Goal: Task Accomplishment & Management: Use online tool/utility

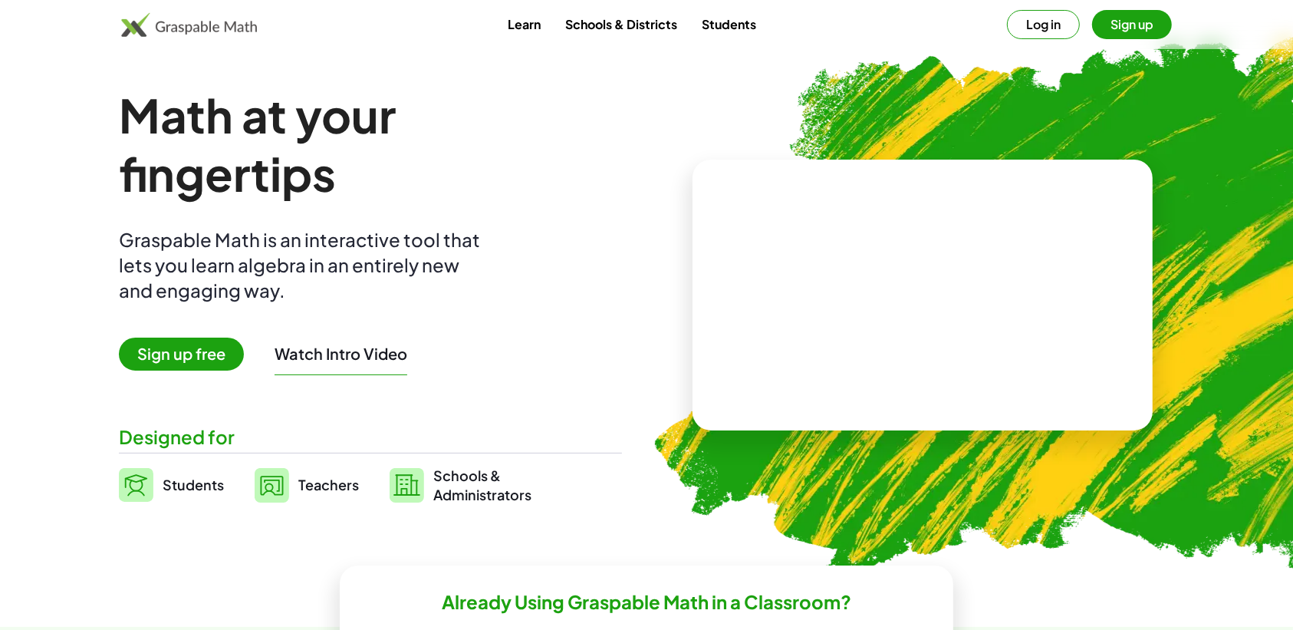
click at [180, 354] on span "Sign up free" at bounding box center [181, 354] width 125 height 33
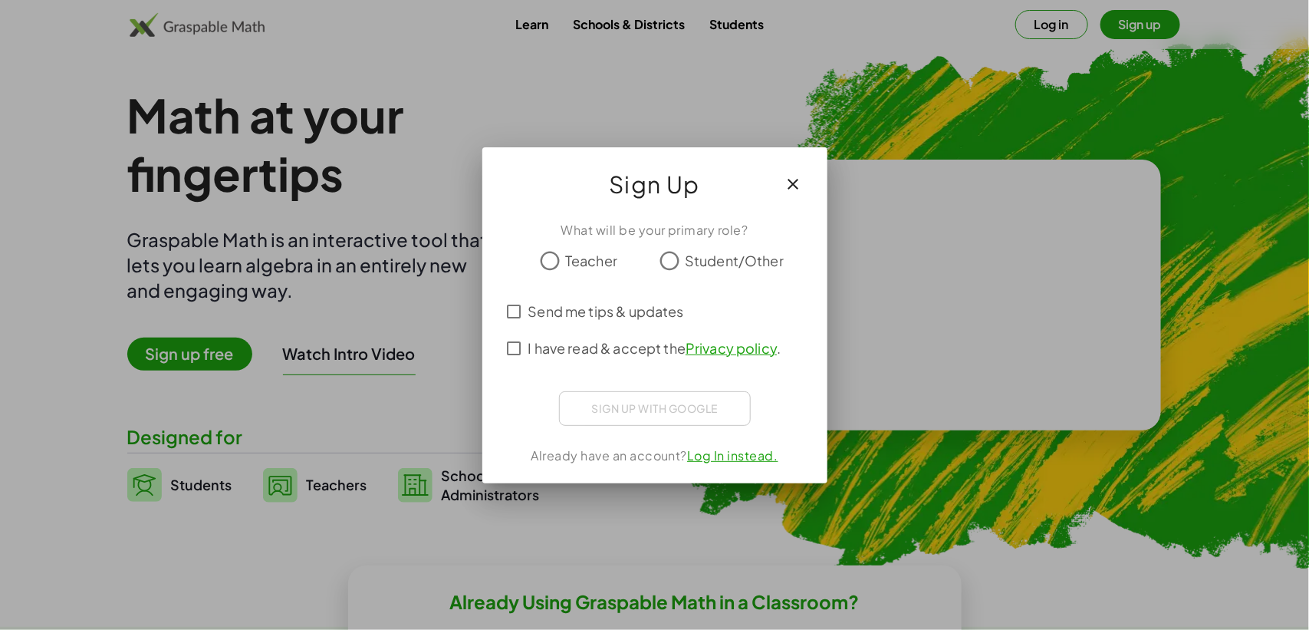
click at [791, 183] on icon "button" at bounding box center [794, 184] width 18 height 18
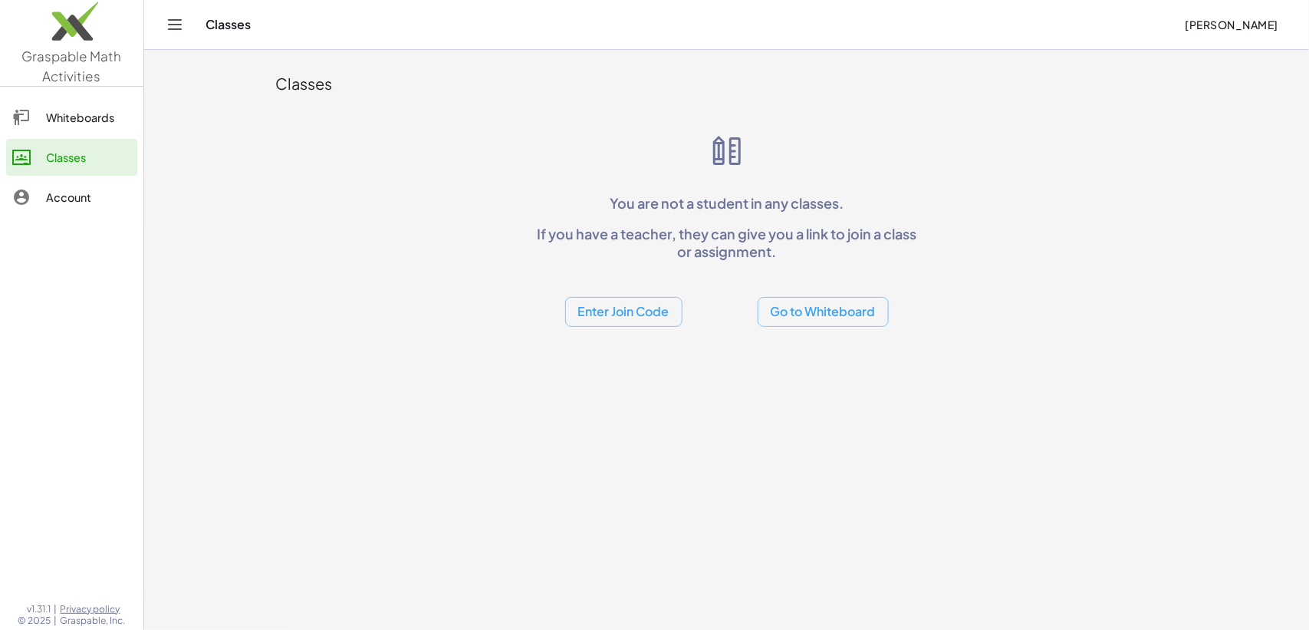
click at [104, 116] on div "Whiteboards" at bounding box center [88, 117] width 85 height 18
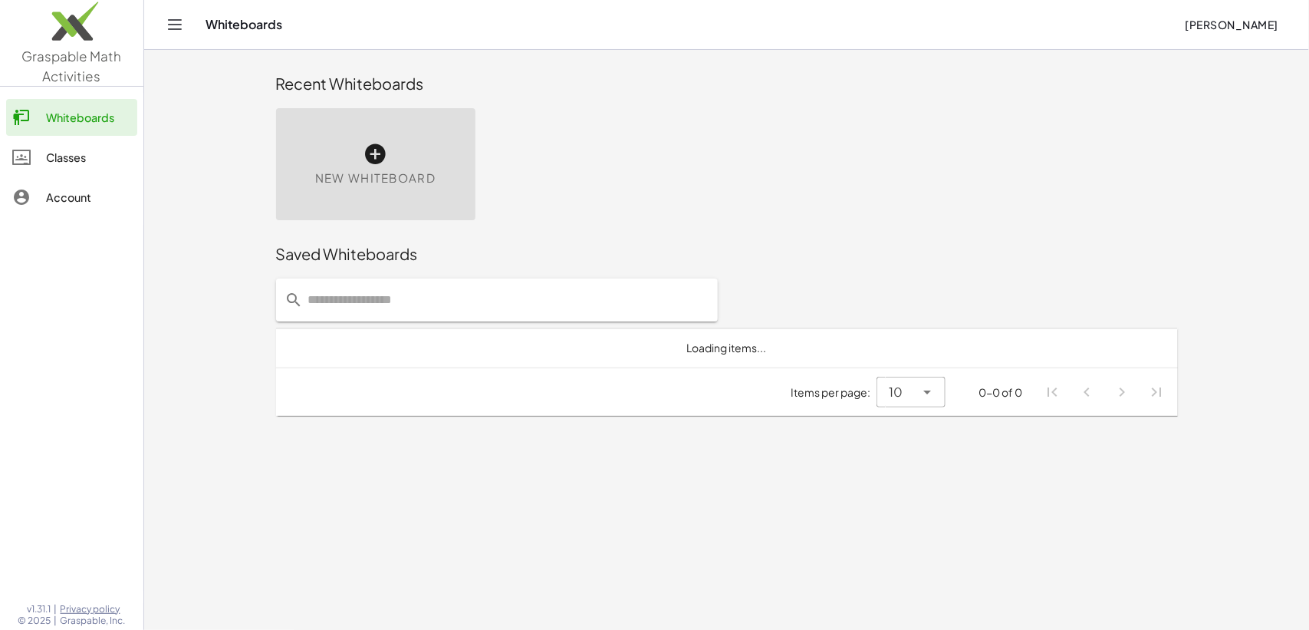
click at [366, 158] on icon at bounding box center [376, 154] width 25 height 25
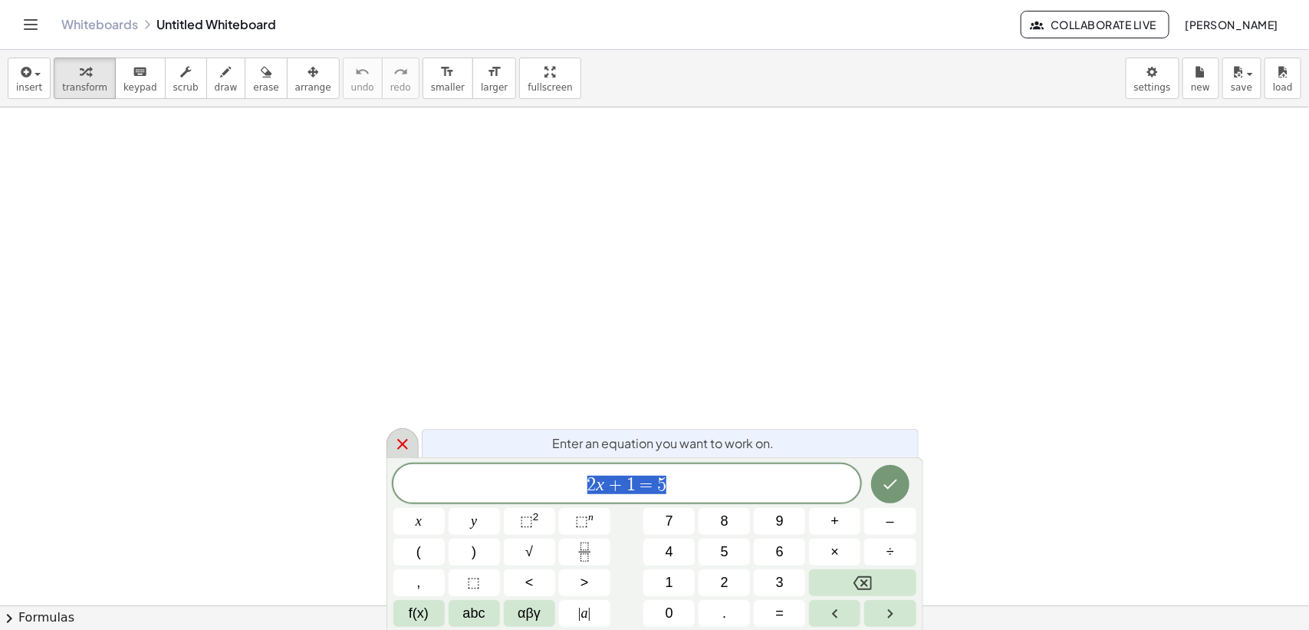
click at [397, 445] on icon at bounding box center [403, 444] width 18 height 18
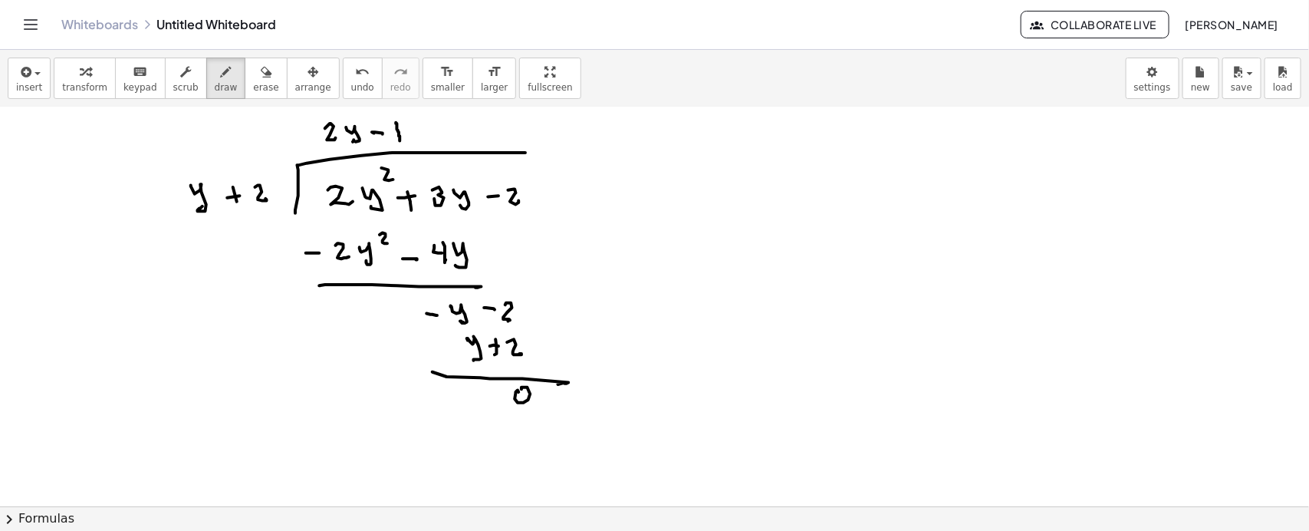
scroll to position [7686, 0]
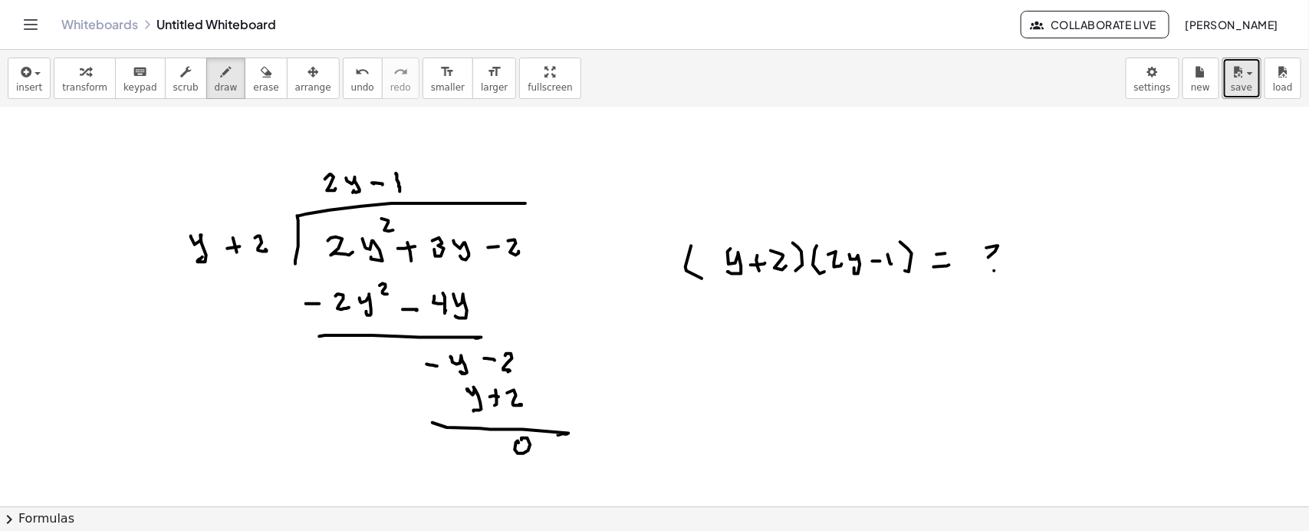
click at [1252, 81] on button "save" at bounding box center [1242, 78] width 39 height 41
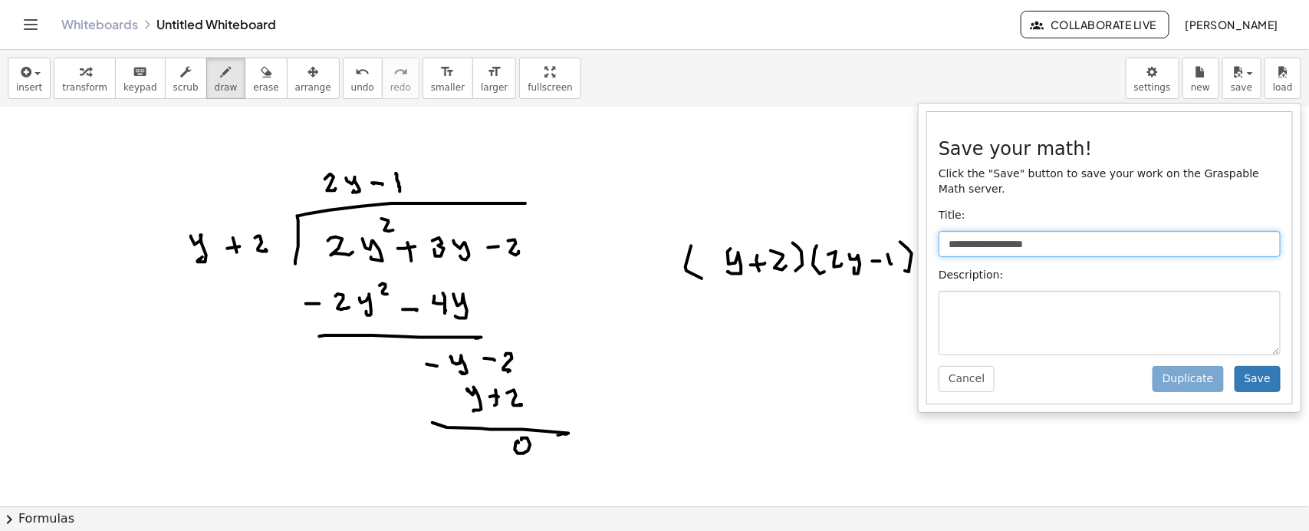
click at [1066, 252] on input "**********" at bounding box center [1110, 244] width 342 height 26
type input "*"
type input "**********"
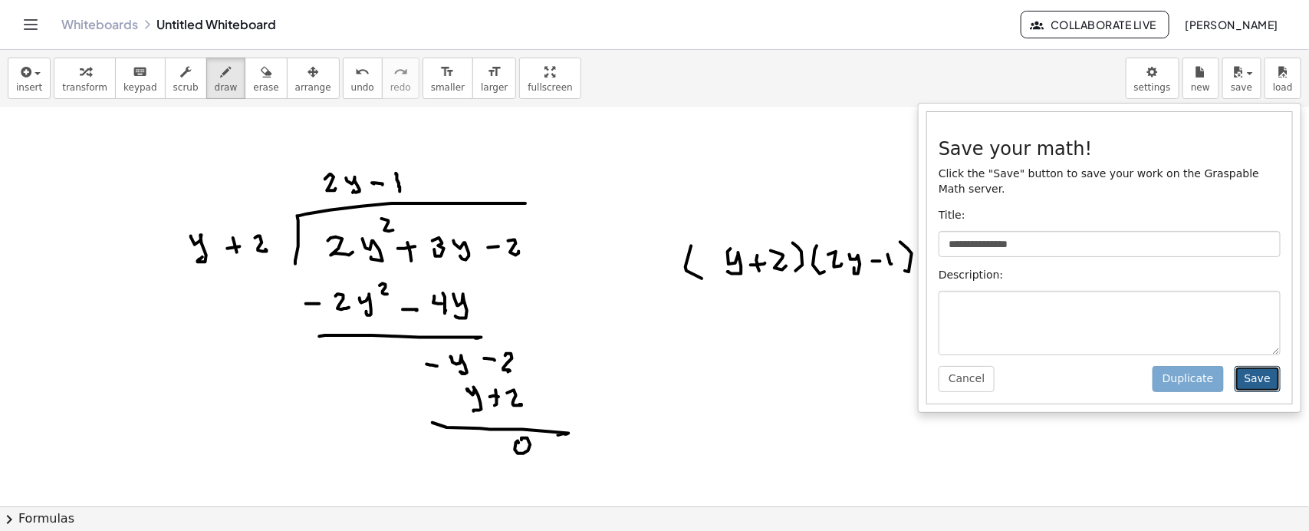
click at [1266, 377] on button "Save" at bounding box center [1258, 379] width 46 height 26
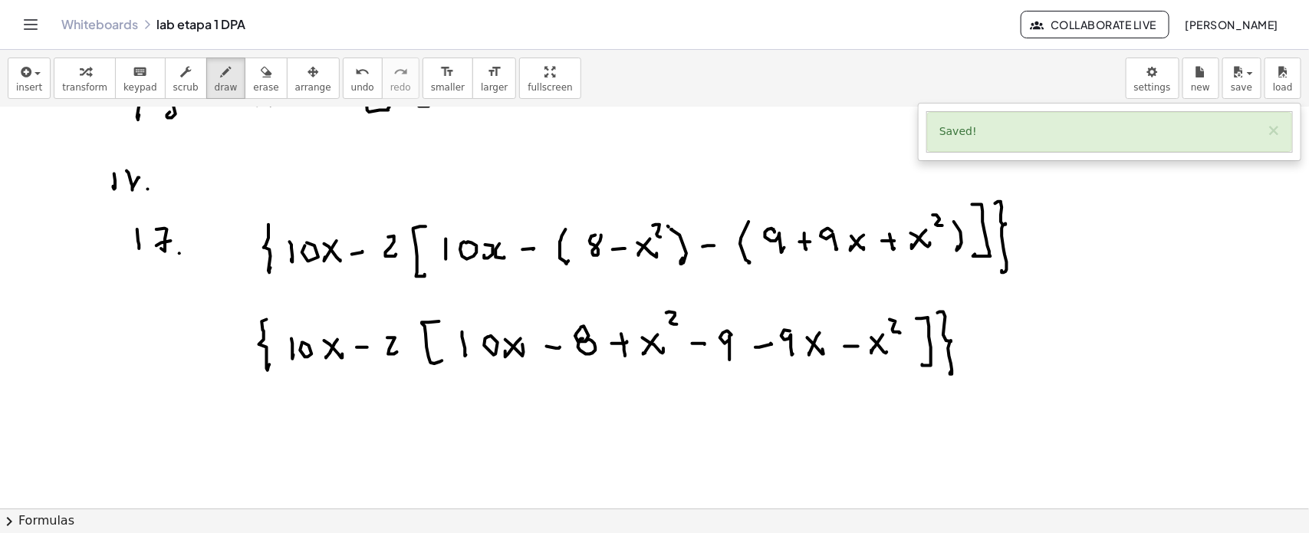
scroll to position [8146, 0]
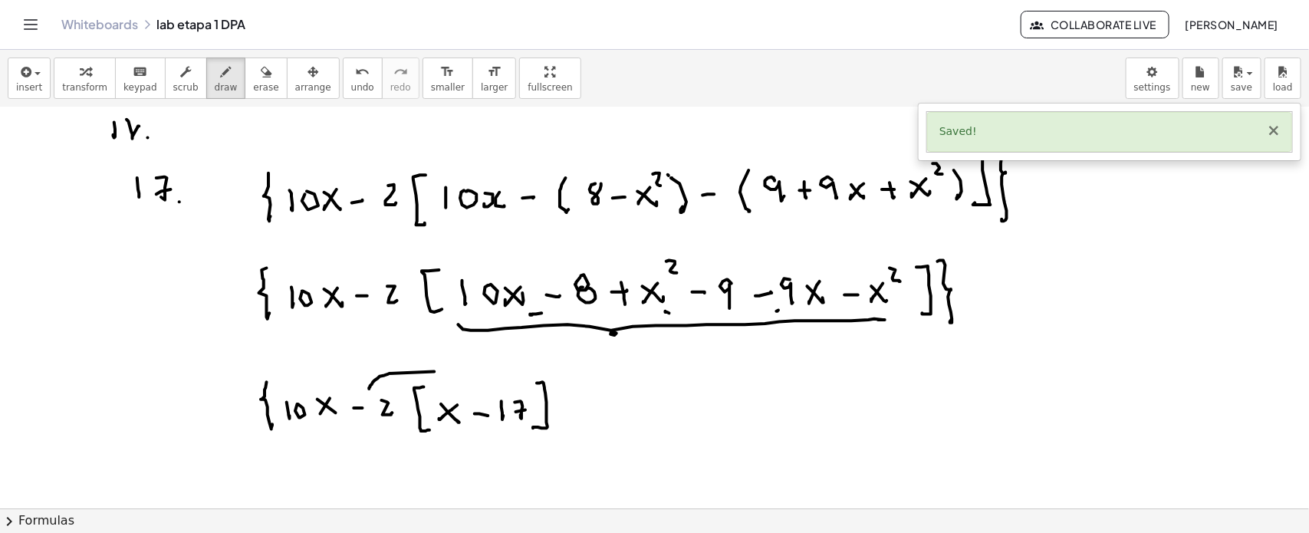
click at [1274, 131] on button "×" at bounding box center [1274, 131] width 14 height 16
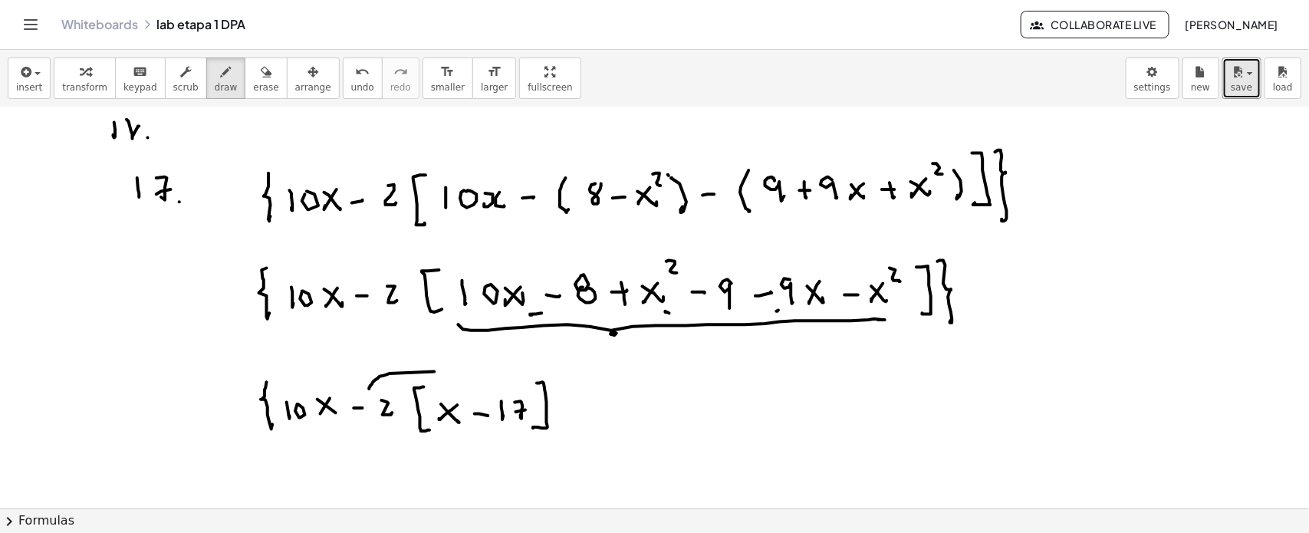
click at [1244, 82] on span "save" at bounding box center [1241, 87] width 21 height 11
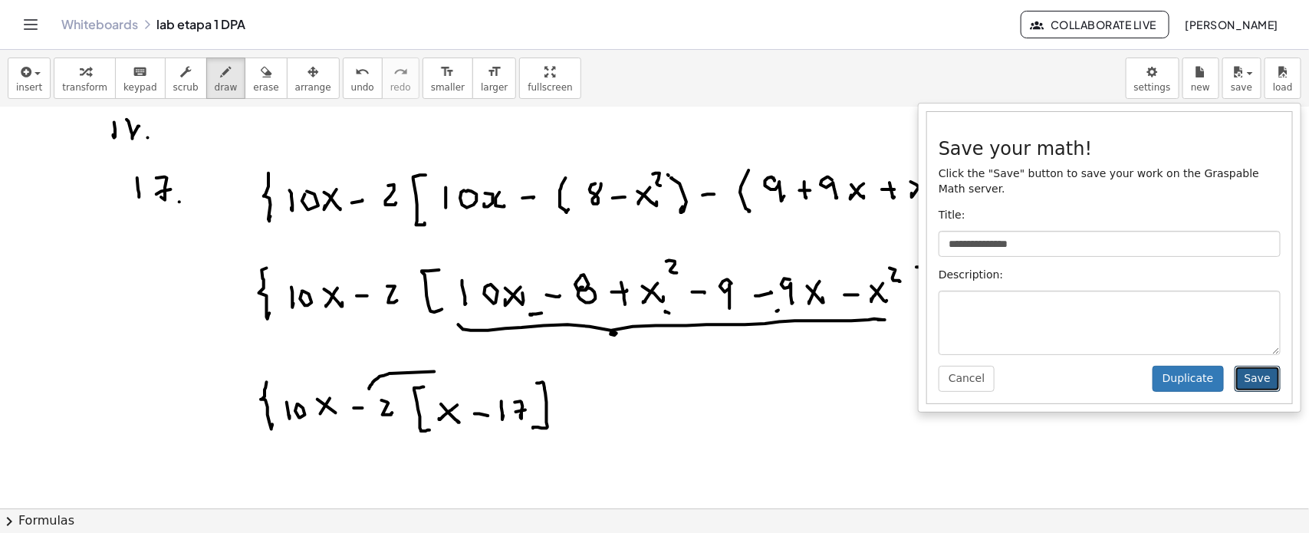
click at [1253, 374] on button "Save" at bounding box center [1258, 379] width 46 height 26
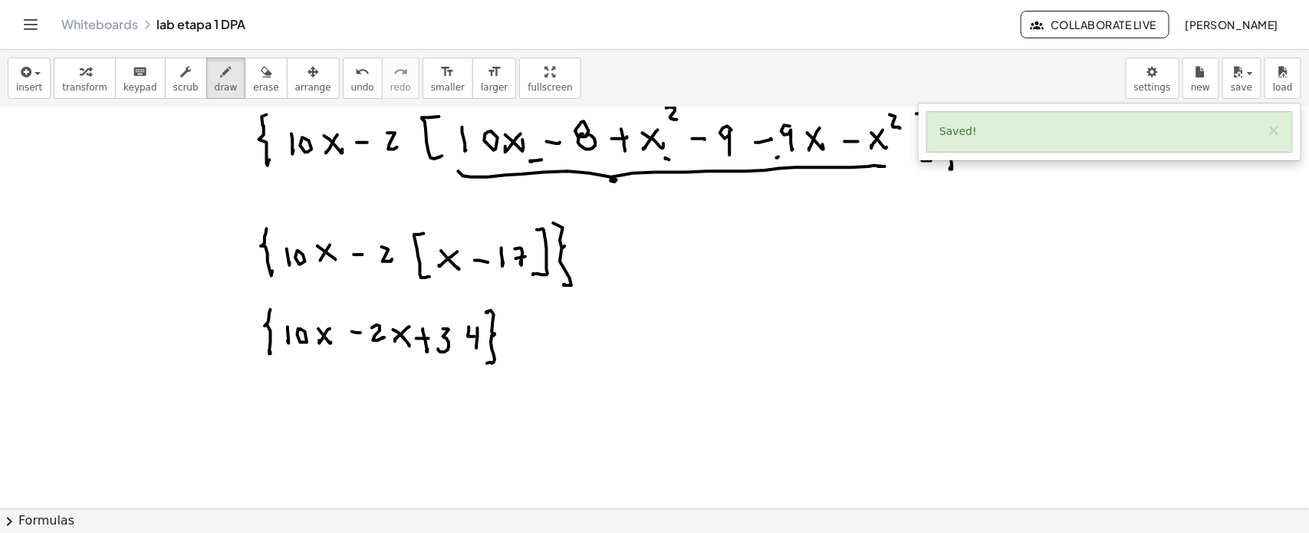
scroll to position [8325, 0]
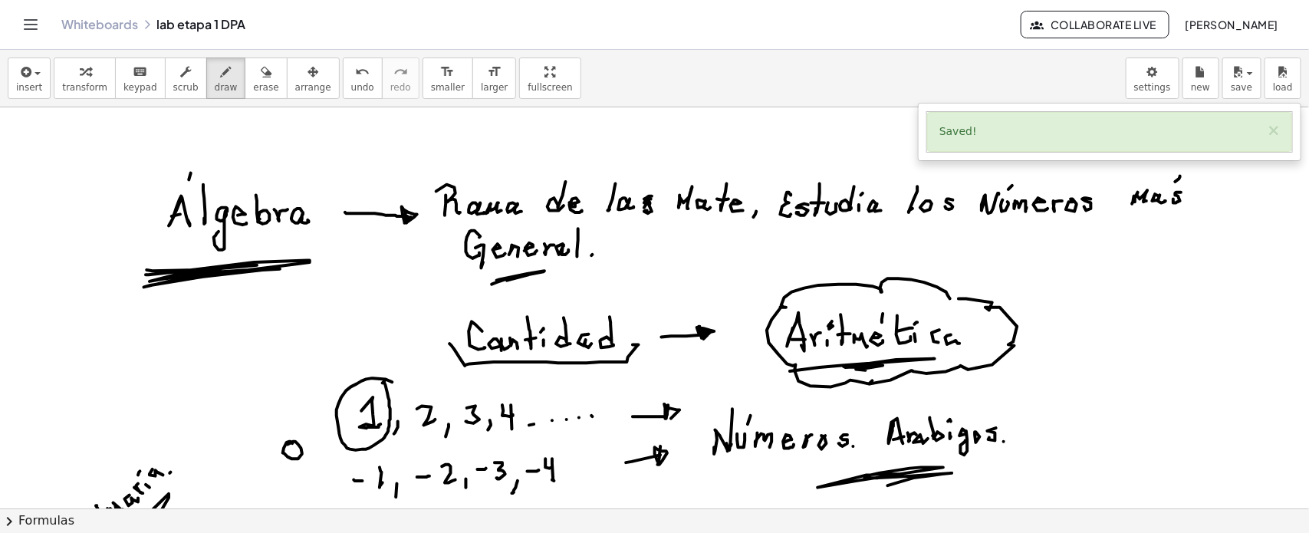
scroll to position [8325, 0]
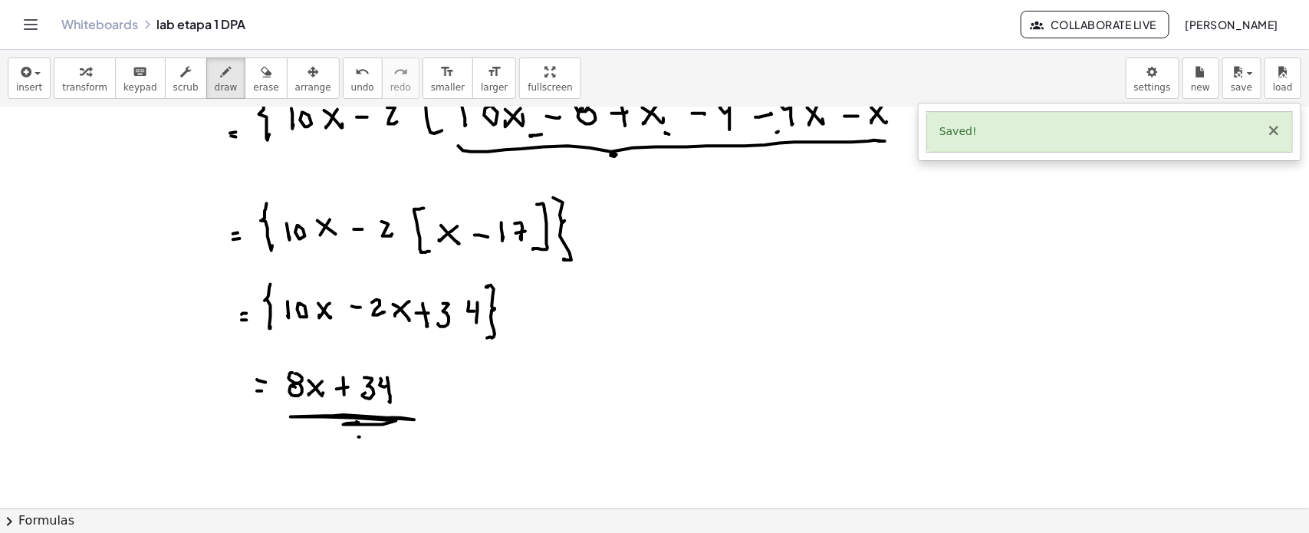
click at [1272, 130] on button "×" at bounding box center [1274, 131] width 14 height 16
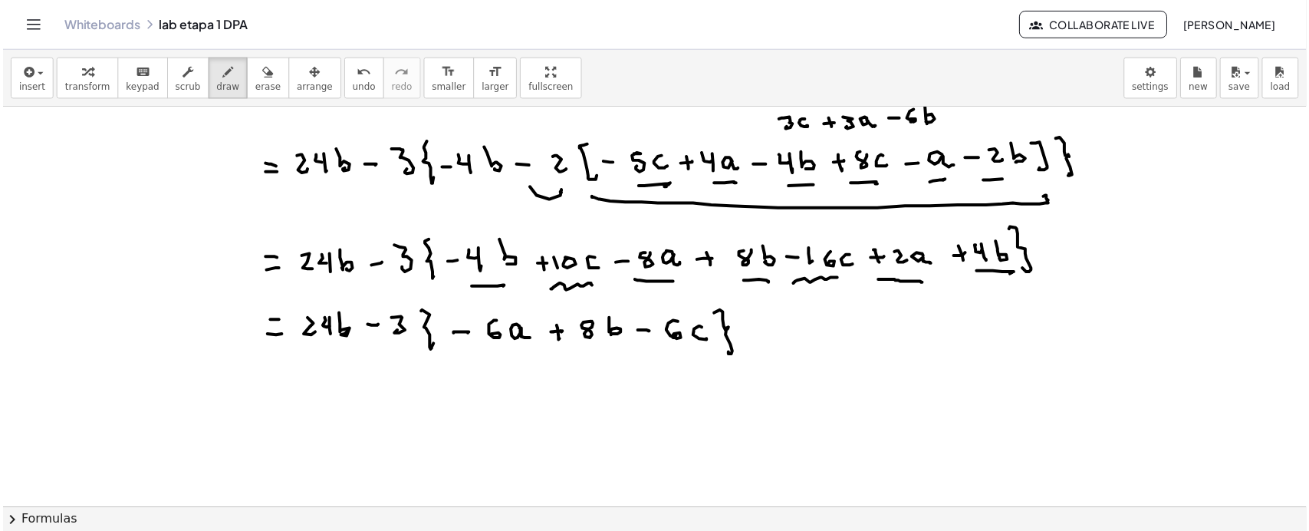
scroll to position [8886, 0]
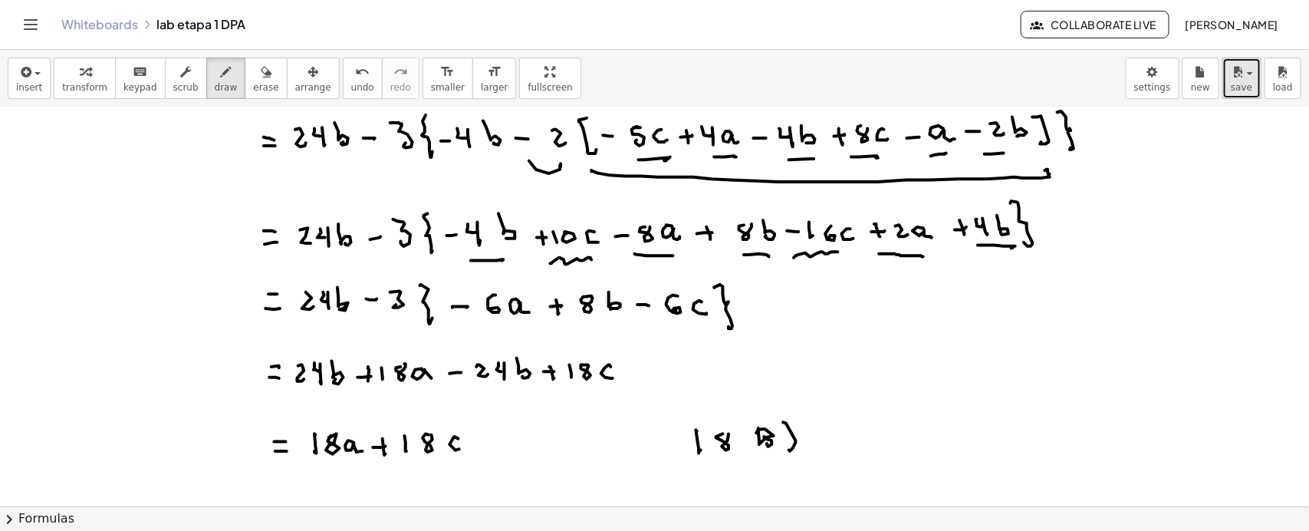
click at [1241, 77] on icon "button" at bounding box center [1238, 72] width 14 height 18
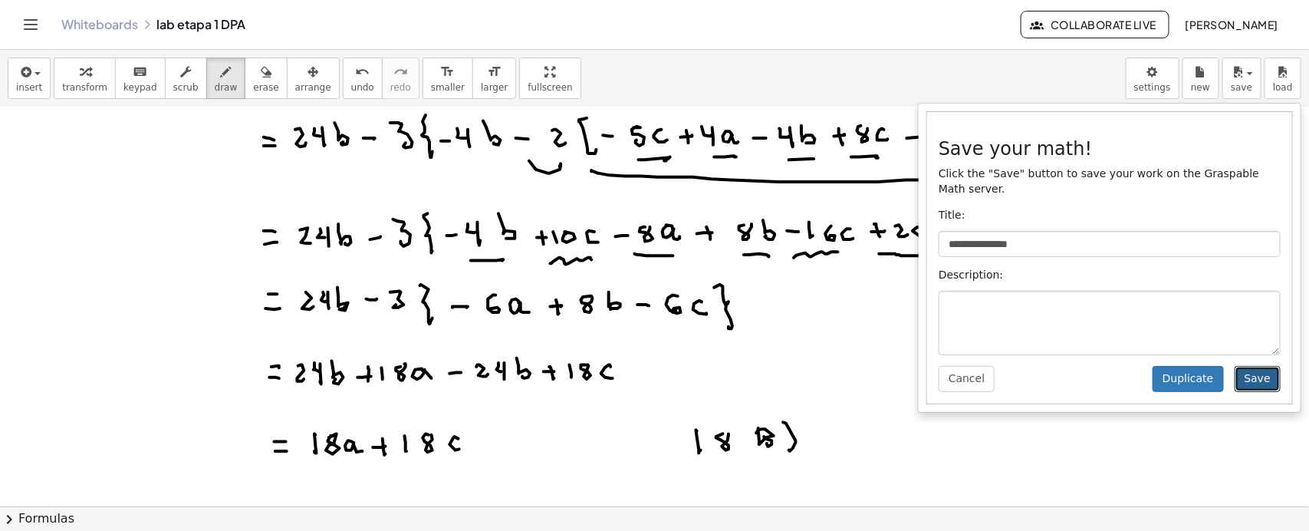
click at [1260, 380] on button "Save" at bounding box center [1258, 379] width 46 height 26
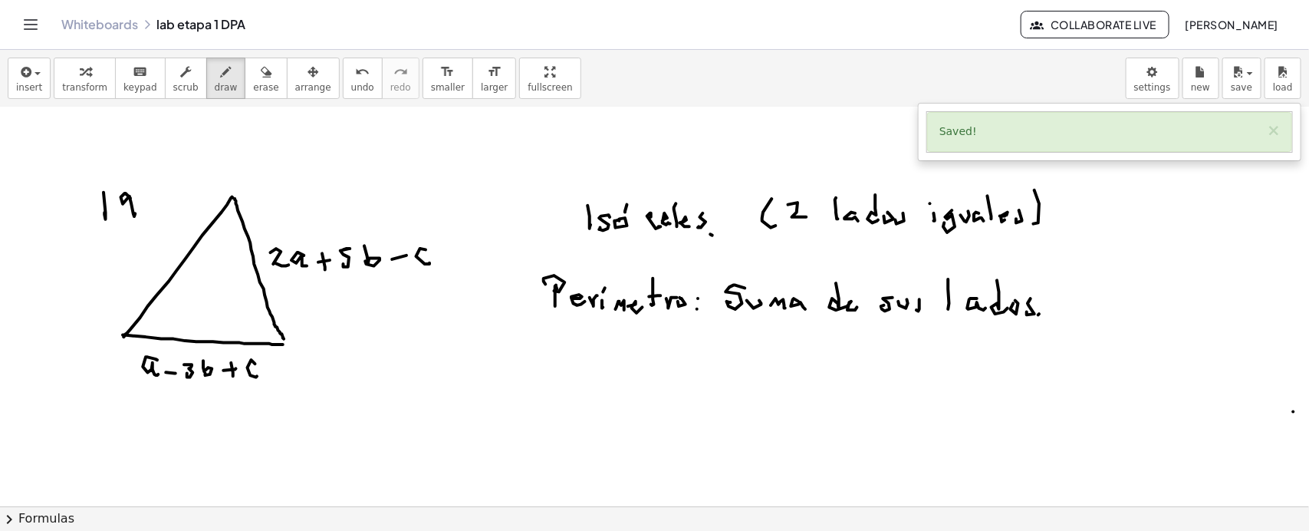
scroll to position [9270, 0]
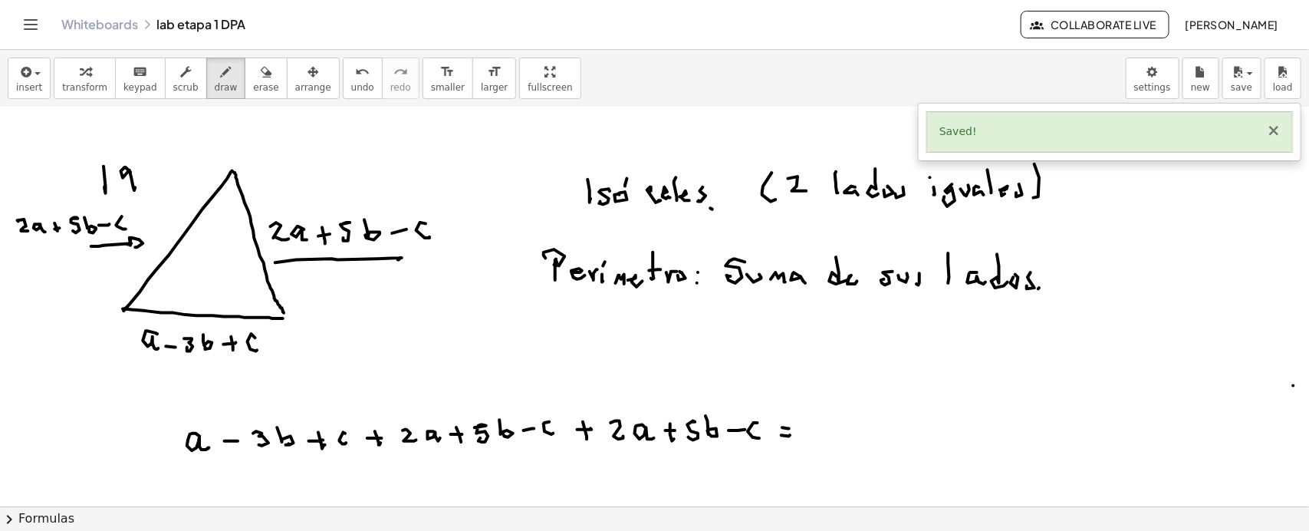
click at [1273, 131] on button "×" at bounding box center [1274, 131] width 14 height 16
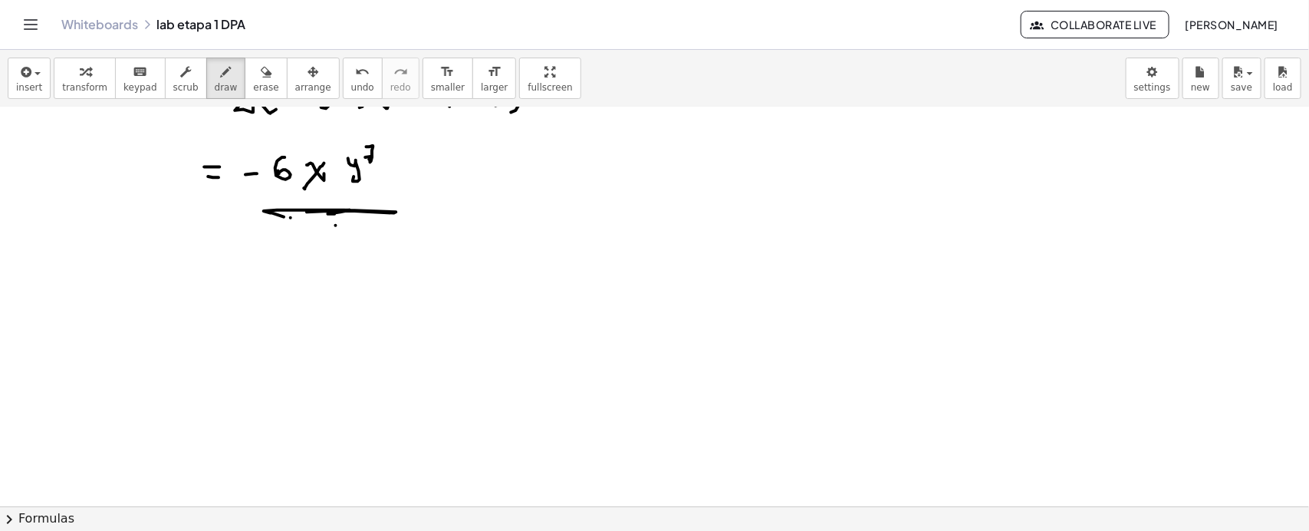
scroll to position [11191, 0]
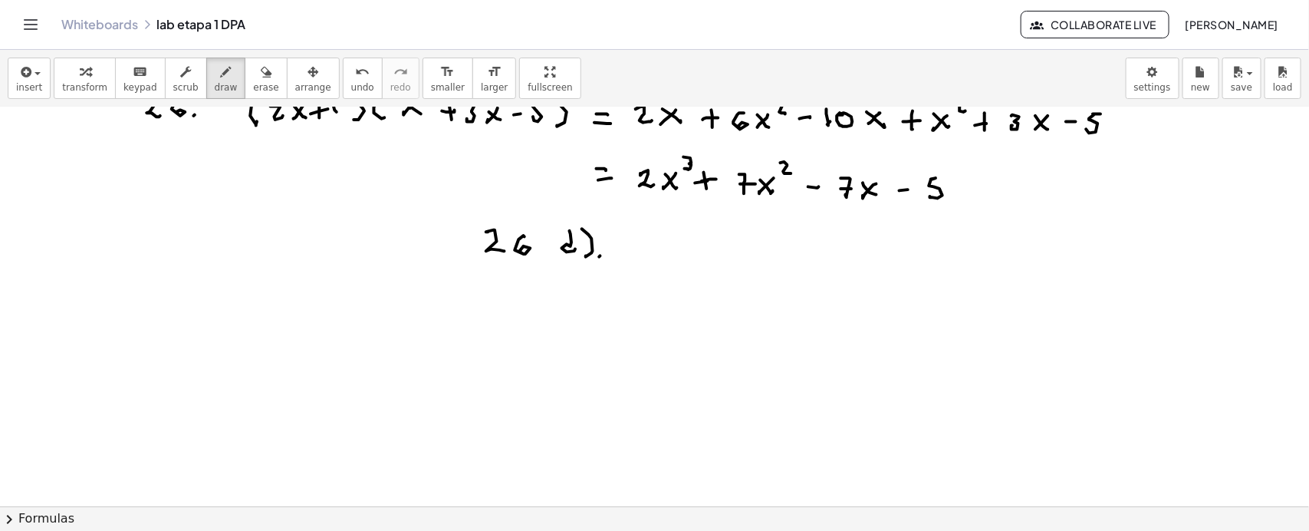
scroll to position [11796, 0]
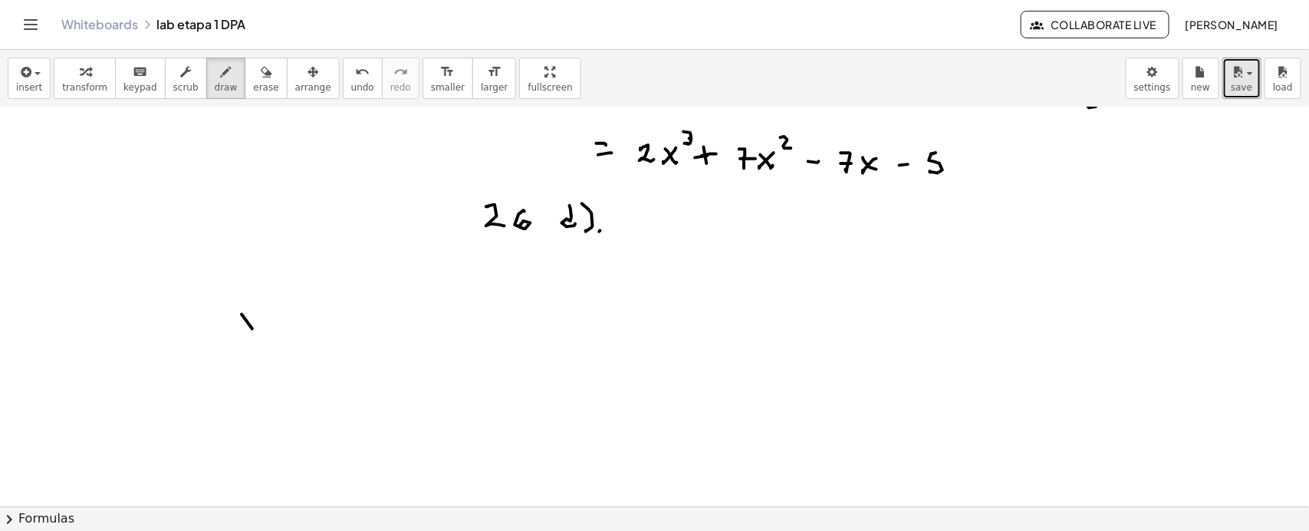
click at [1243, 75] on icon "button" at bounding box center [1238, 72] width 14 height 18
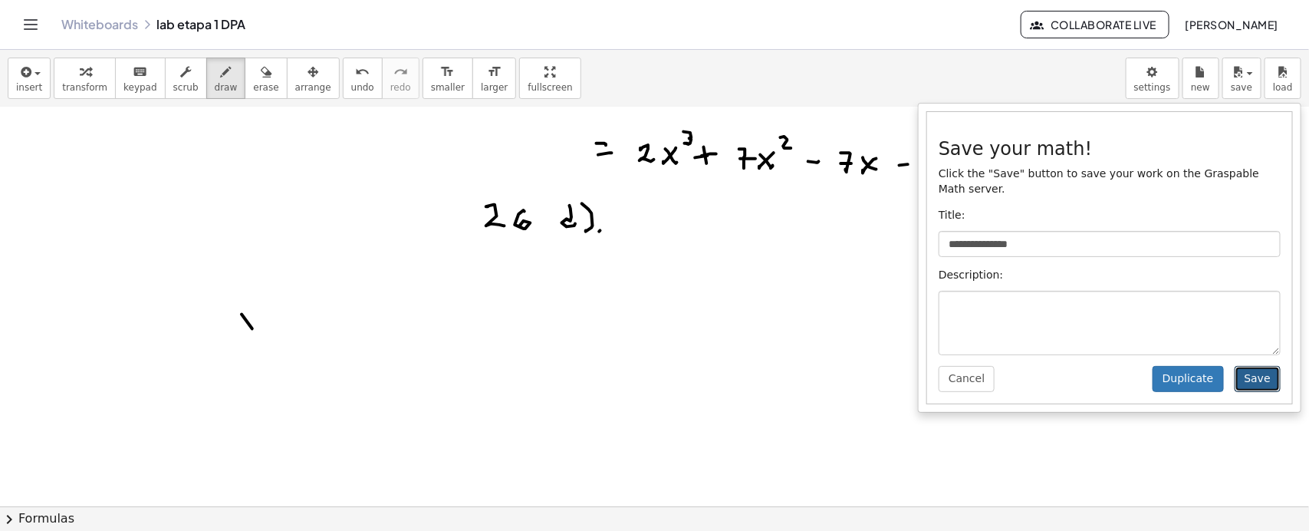
click at [1266, 376] on button "Save" at bounding box center [1258, 379] width 46 height 26
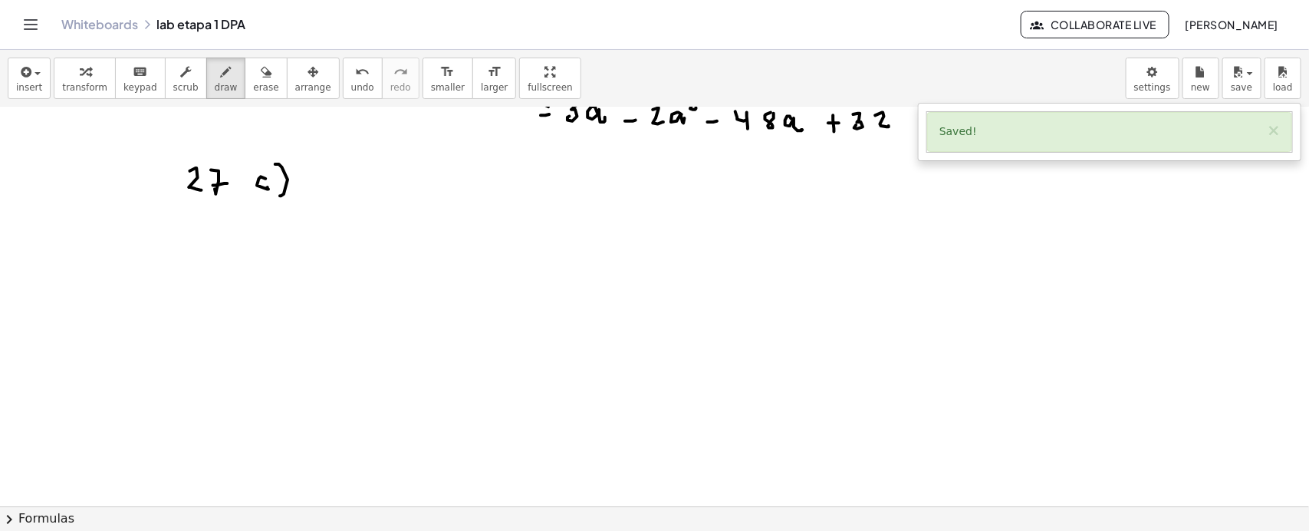
scroll to position [12373, 0]
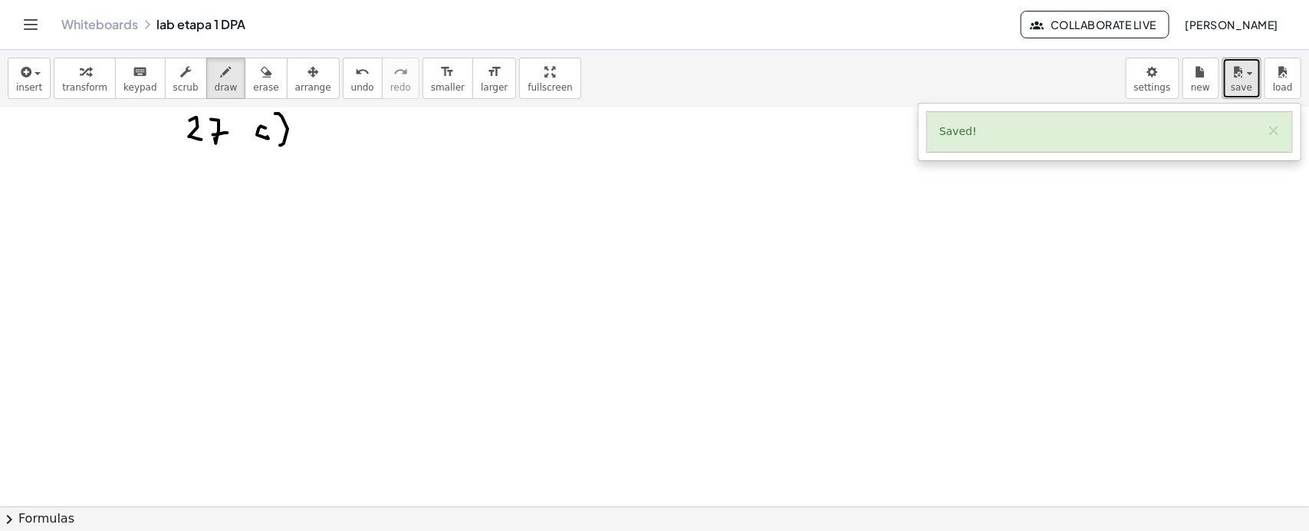
click at [1241, 71] on icon "button" at bounding box center [1238, 72] width 14 height 18
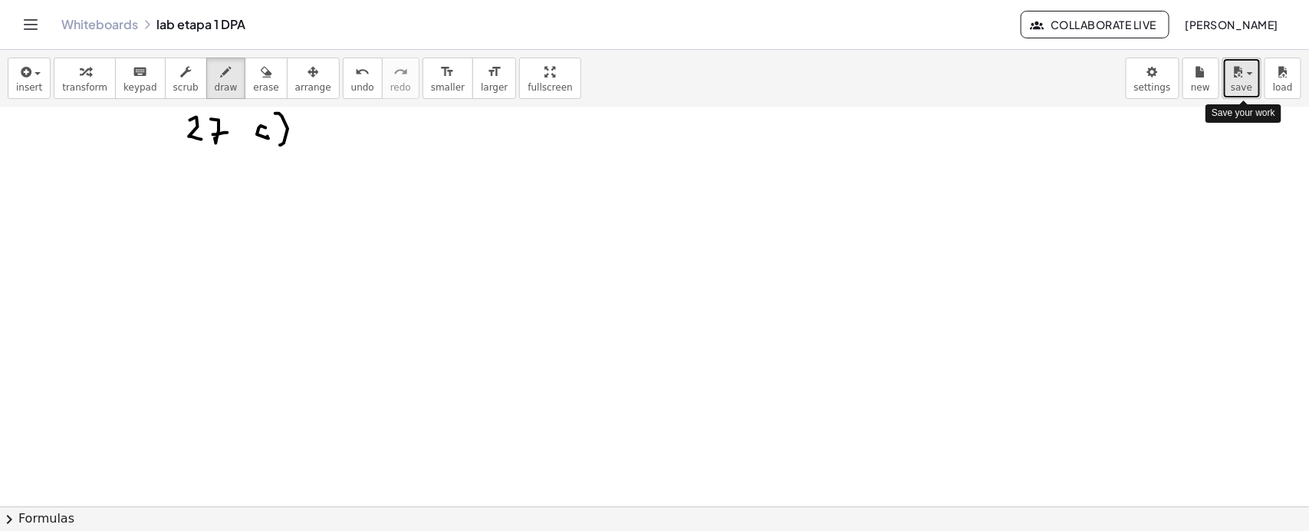
click at [1243, 81] on icon "button" at bounding box center [1238, 72] width 14 height 18
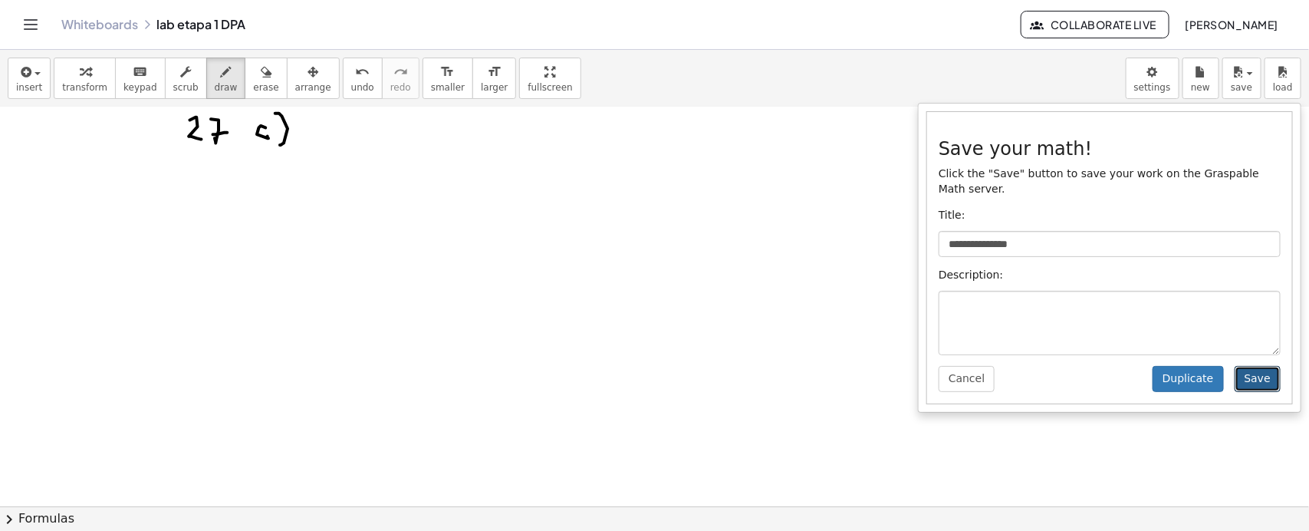
click at [1256, 374] on button "Save" at bounding box center [1258, 379] width 46 height 26
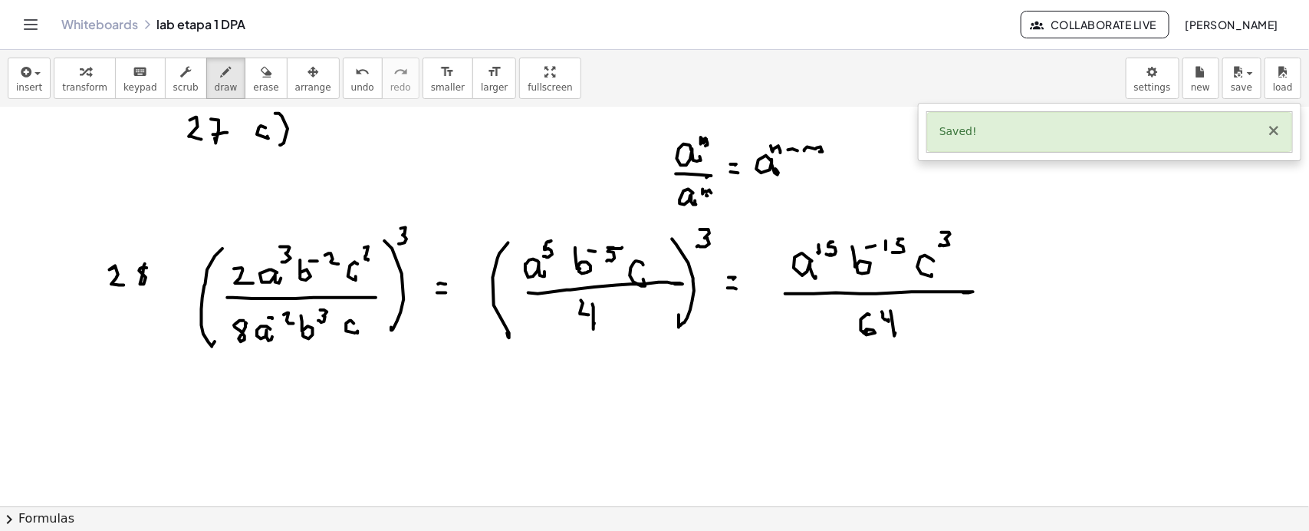
click at [1273, 133] on button "×" at bounding box center [1274, 131] width 14 height 16
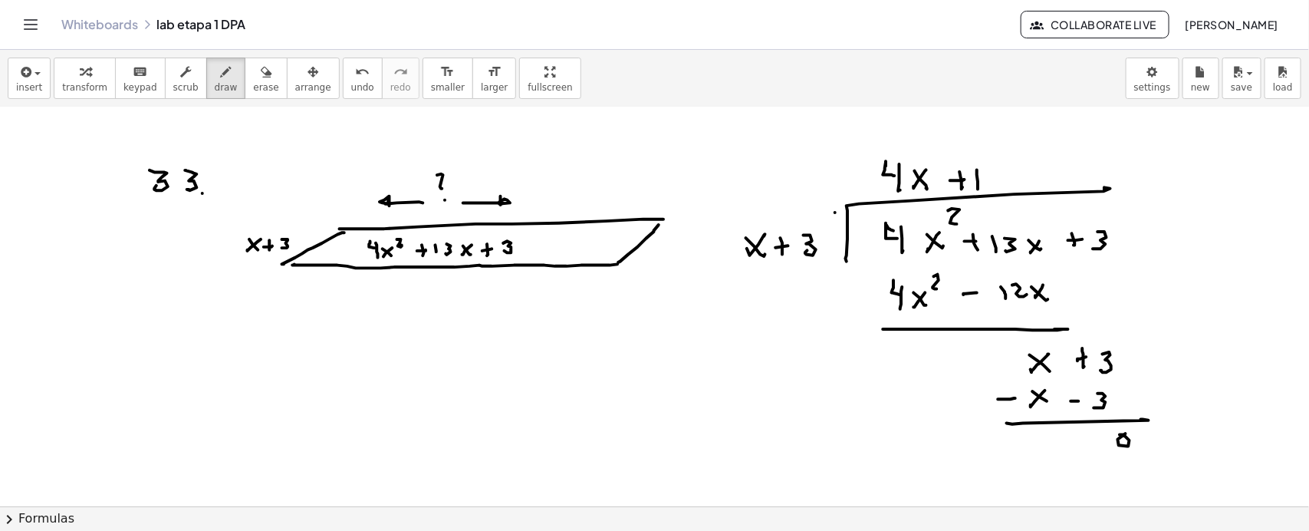
scroll to position [14784, 0]
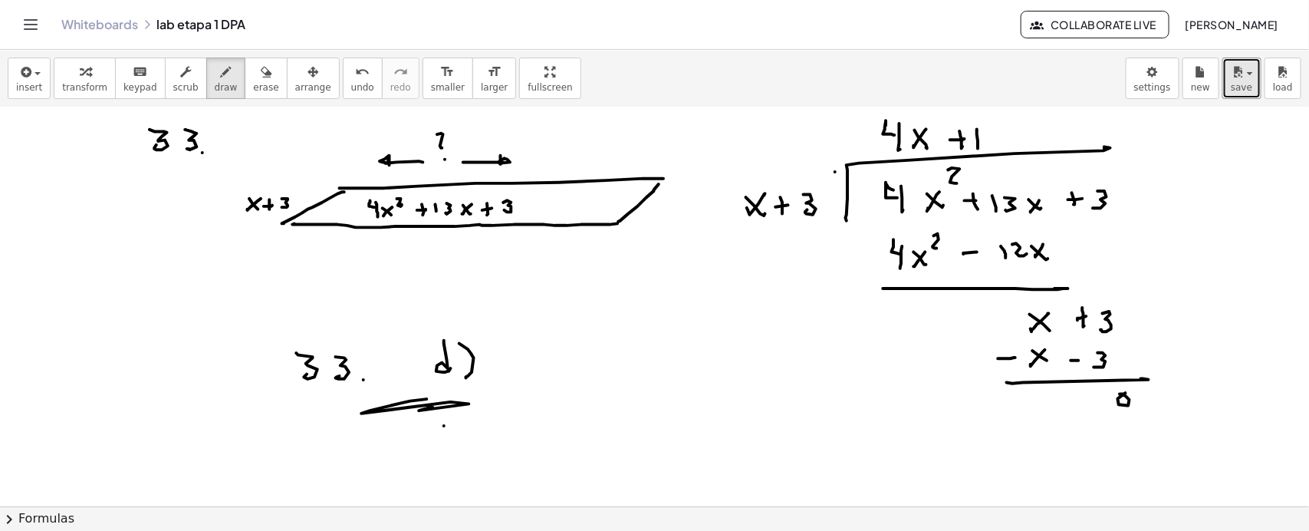
click at [1250, 79] on div "button" at bounding box center [1242, 71] width 22 height 18
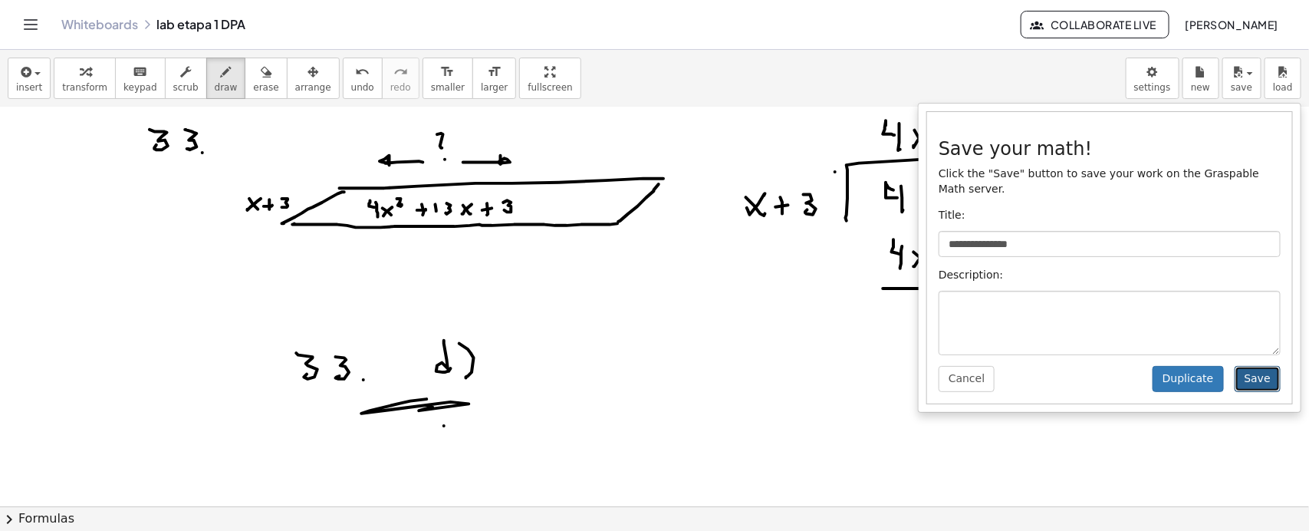
click at [1258, 377] on button "Save" at bounding box center [1258, 379] width 46 height 26
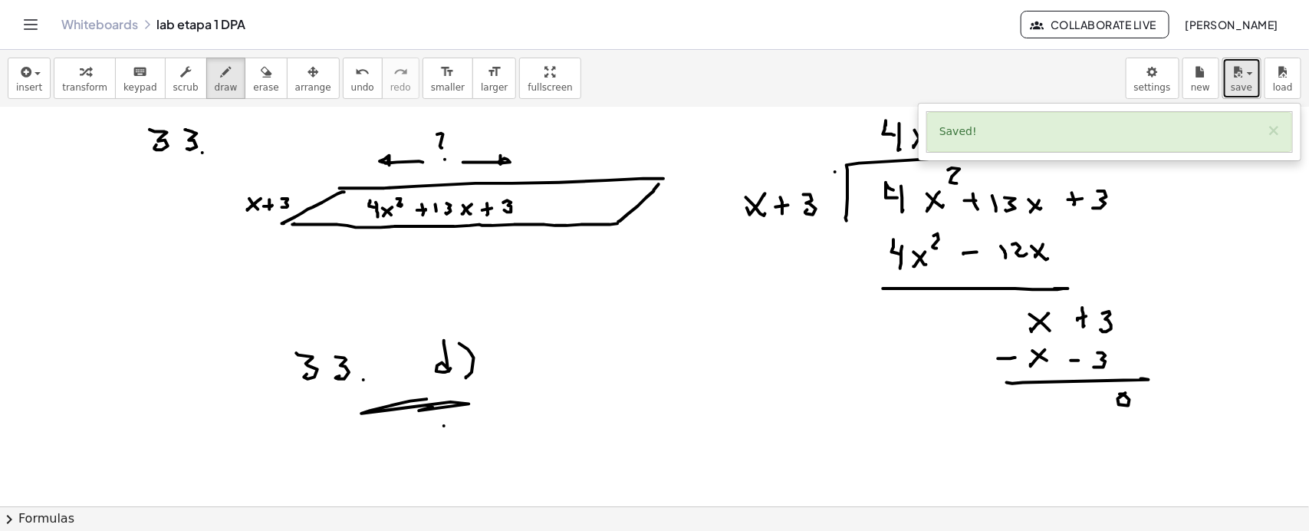
click at [1236, 73] on icon "button" at bounding box center [1238, 72] width 14 height 18
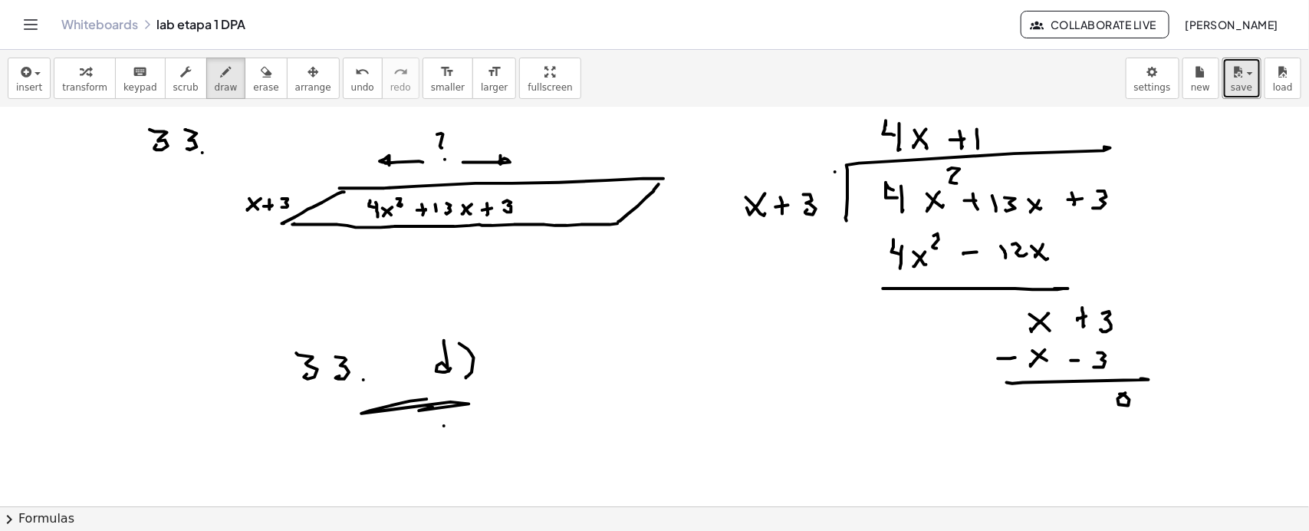
click at [1239, 78] on icon "button" at bounding box center [1238, 72] width 14 height 18
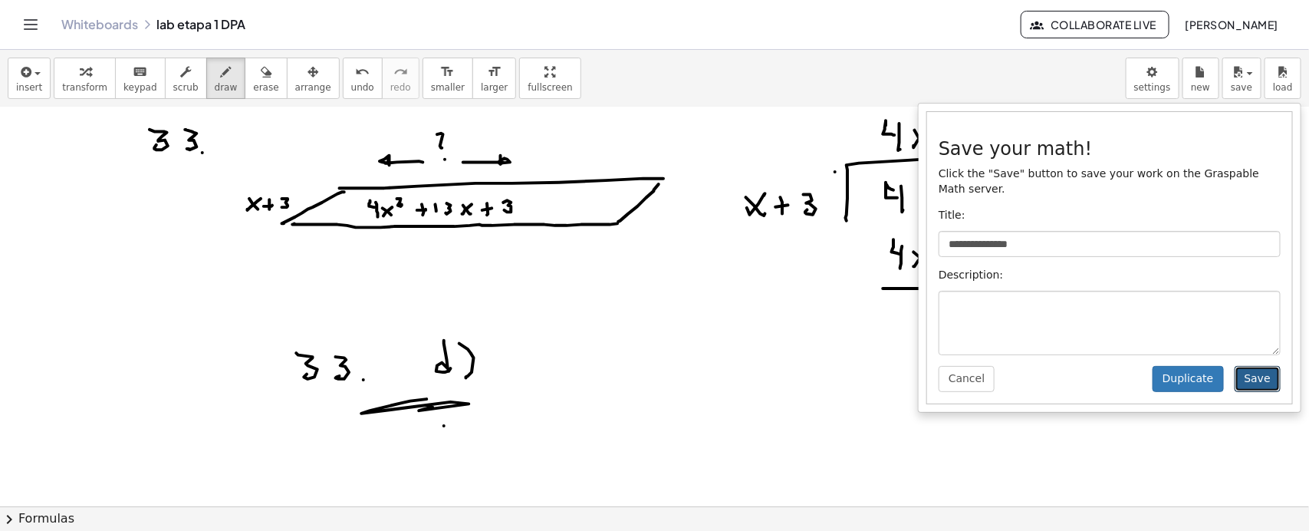
click at [1257, 377] on button "Save" at bounding box center [1258, 379] width 46 height 26
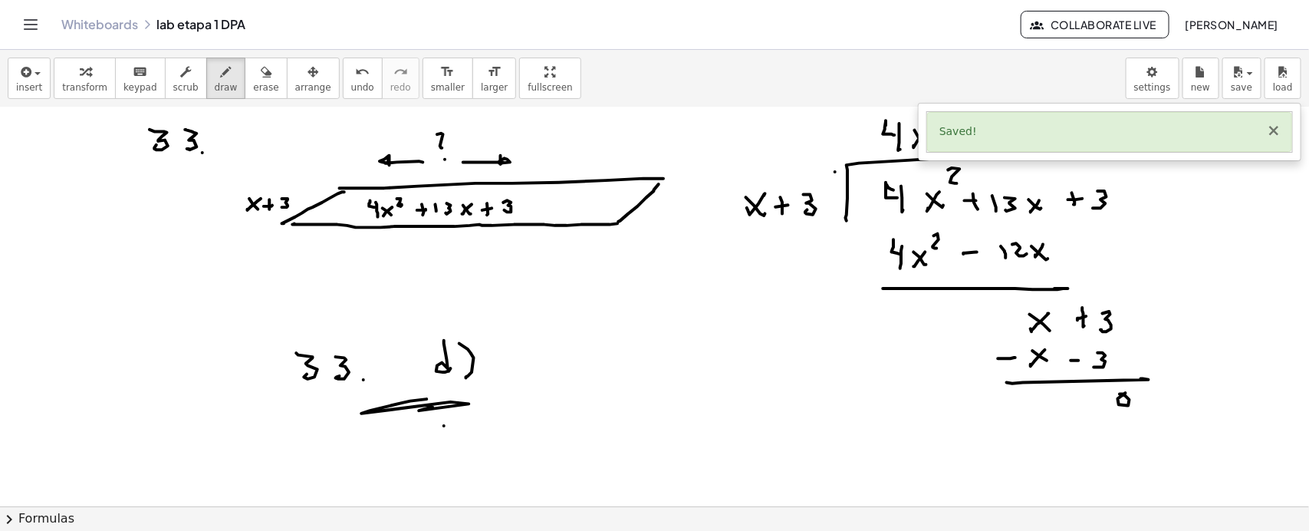
click at [1274, 128] on button "×" at bounding box center [1274, 131] width 14 height 16
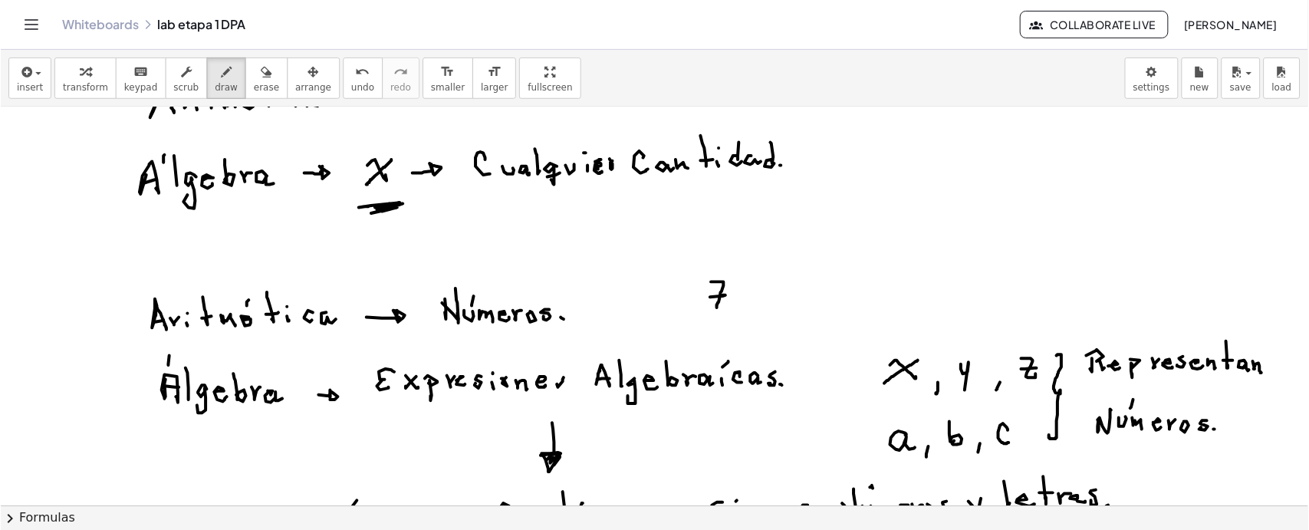
scroll to position [1024, 0]
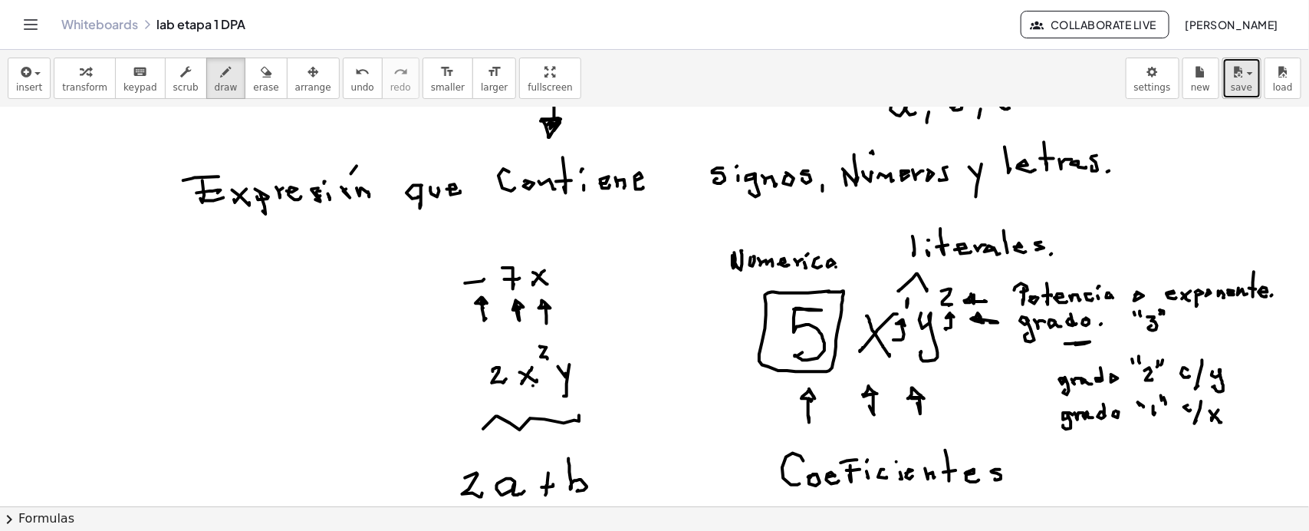
click at [1239, 77] on icon "button" at bounding box center [1238, 72] width 14 height 18
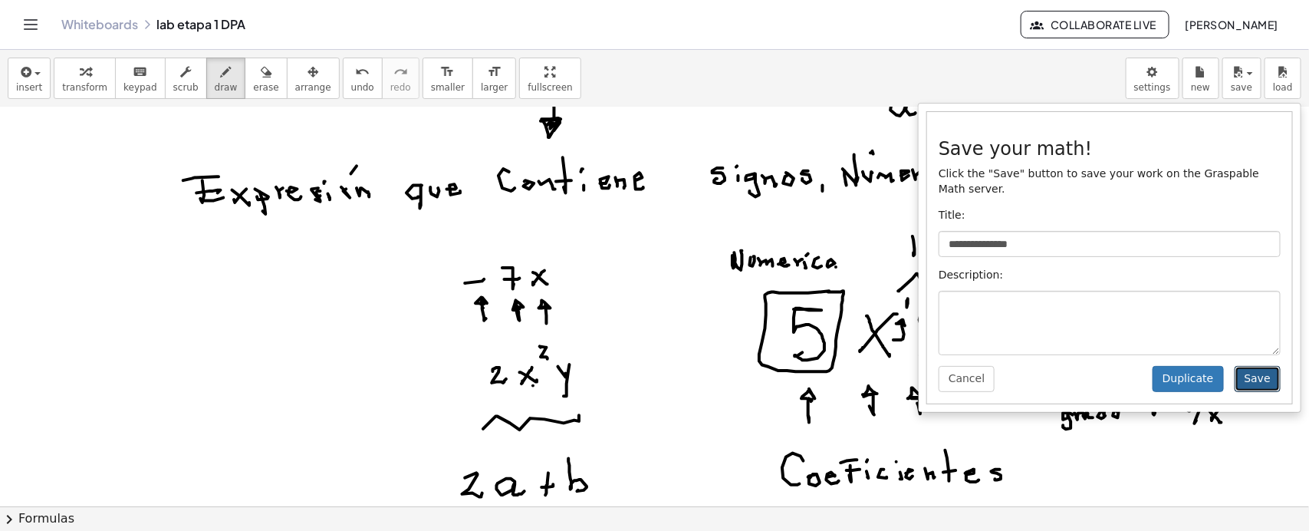
click at [1255, 377] on button "Save" at bounding box center [1258, 379] width 46 height 26
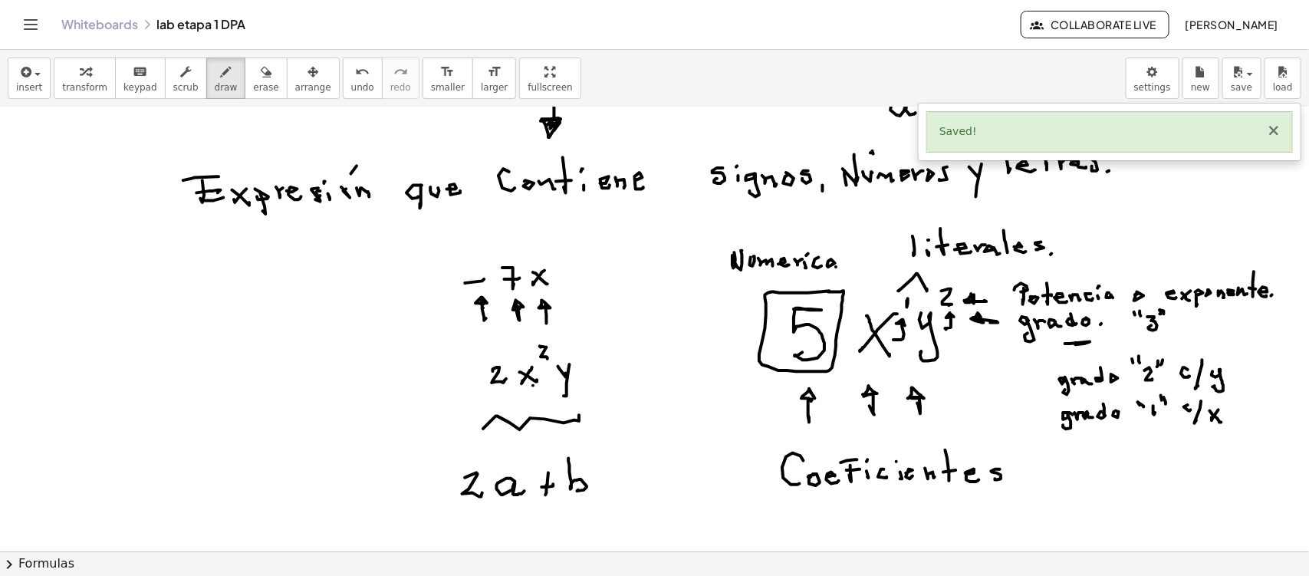
click at [1272, 129] on button "×" at bounding box center [1274, 131] width 14 height 16
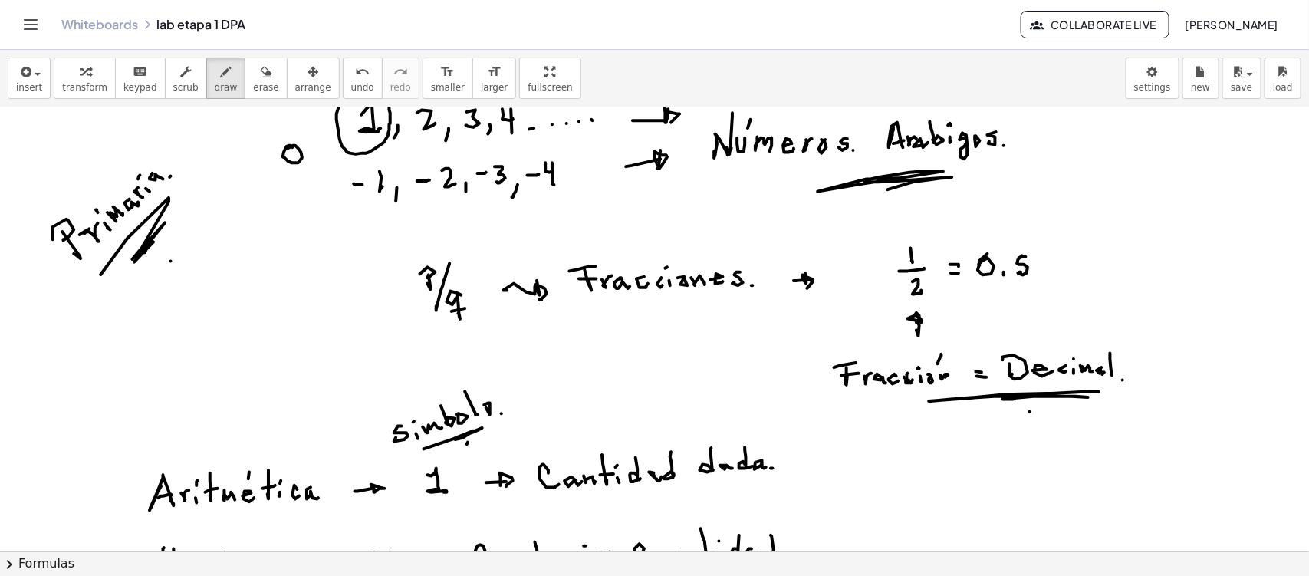
scroll to position [0, 0]
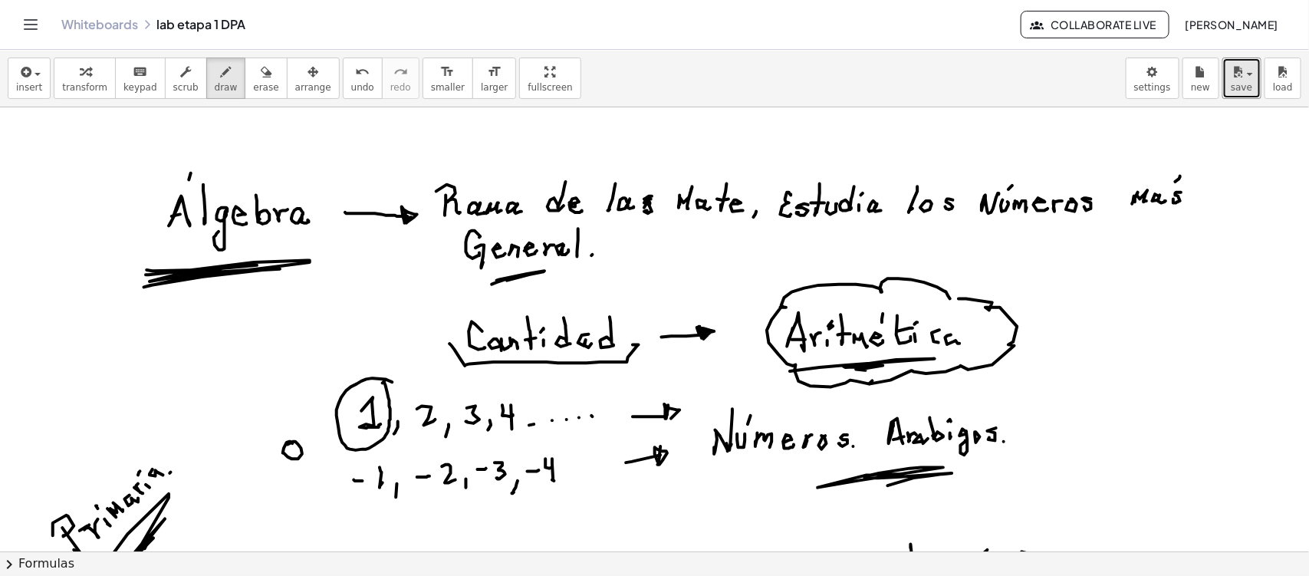
click at [1252, 79] on div "button" at bounding box center [1242, 71] width 22 height 18
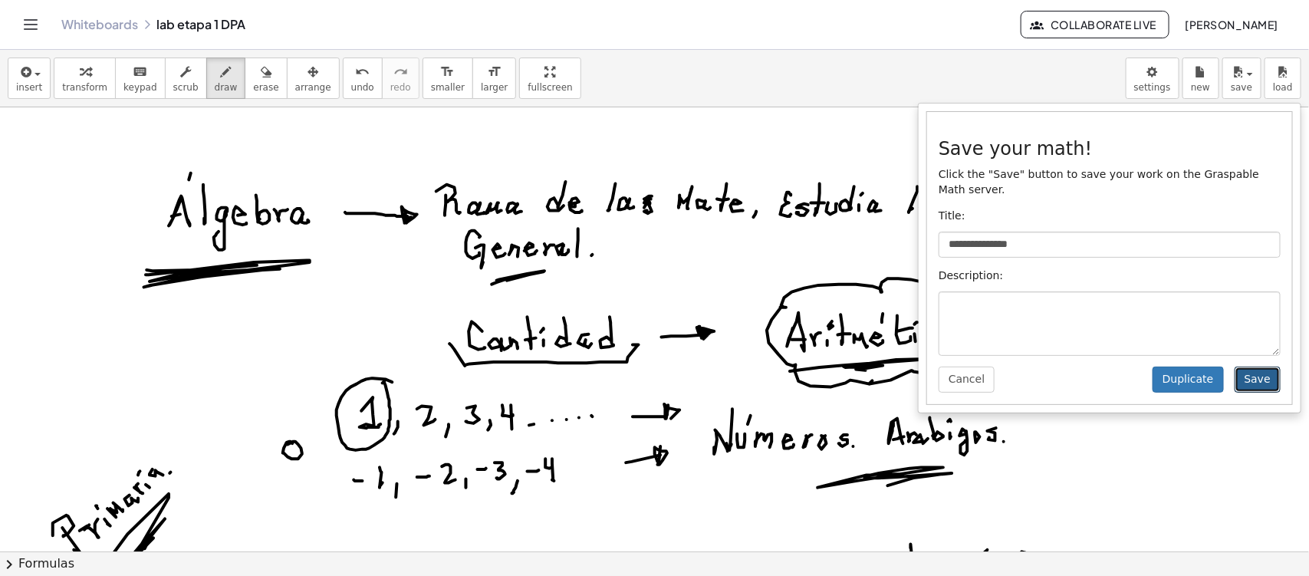
click at [1260, 378] on button "Save" at bounding box center [1258, 380] width 46 height 26
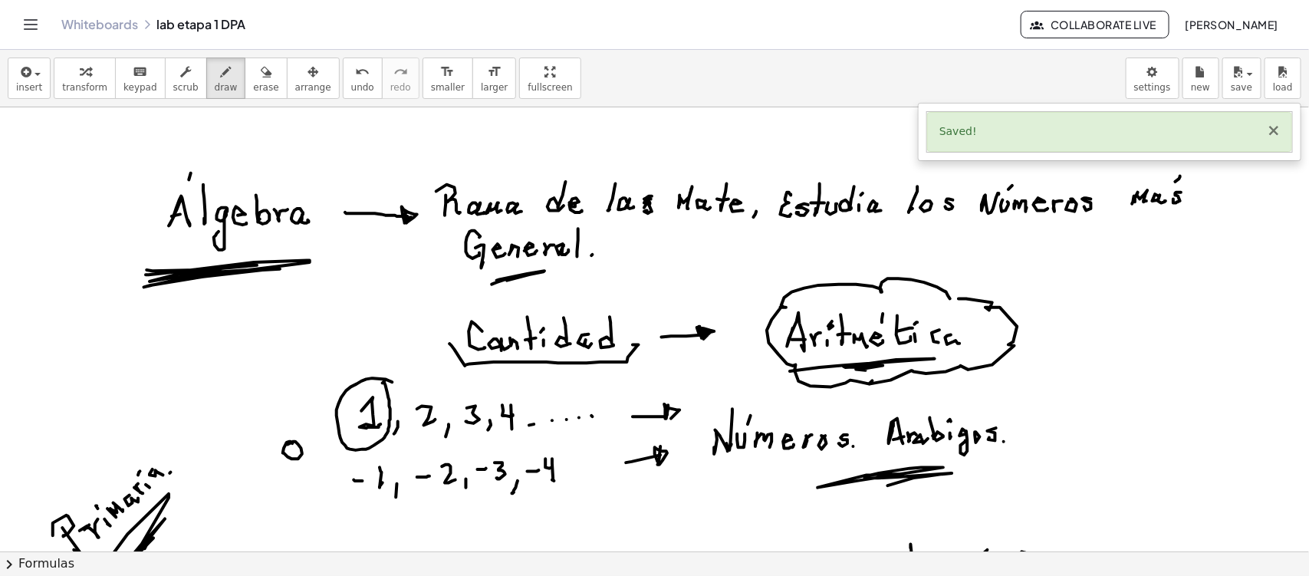
click at [1272, 125] on button "×" at bounding box center [1274, 131] width 14 height 16
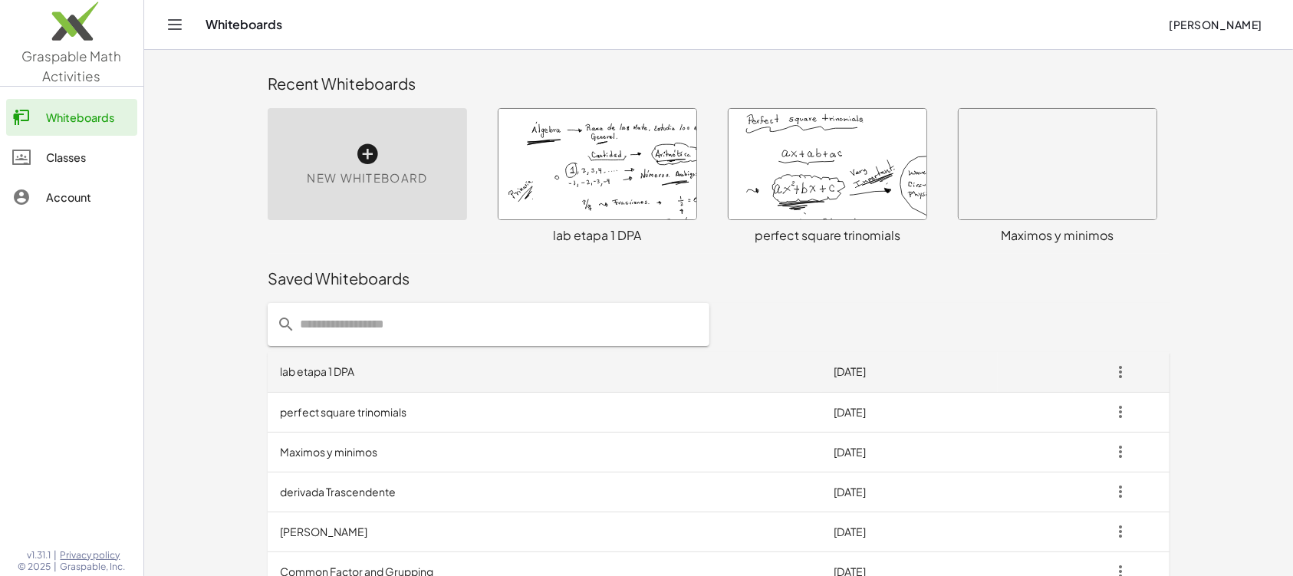
click at [1124, 369] on icon "button" at bounding box center [1121, 372] width 28 height 28
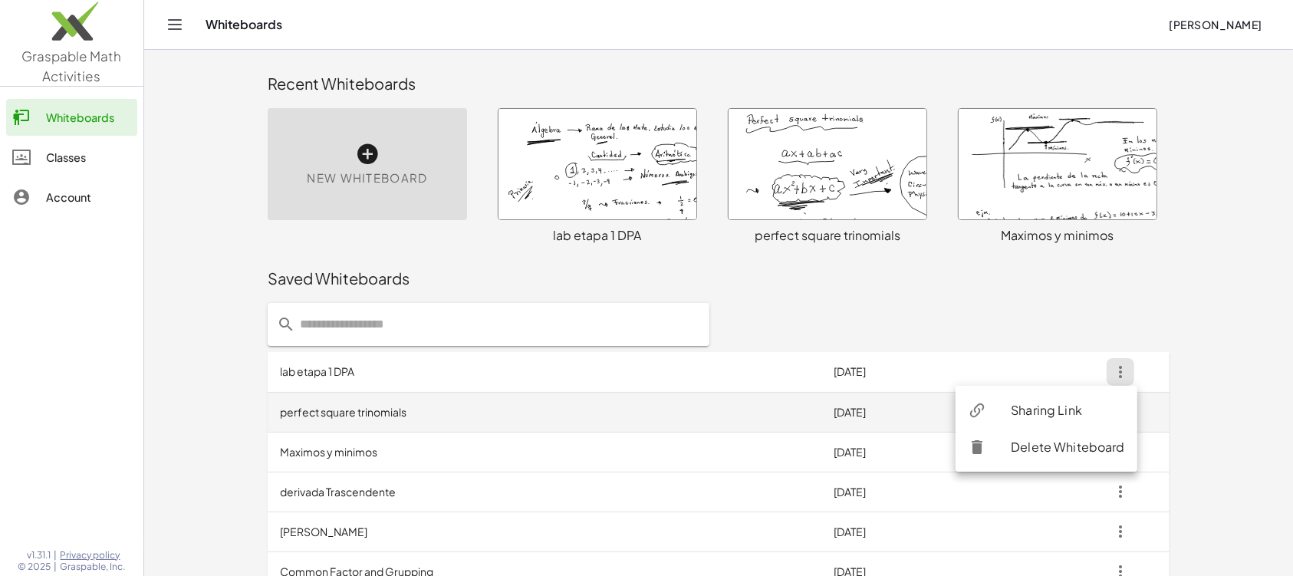
click at [1052, 407] on div "Sharing Link" at bounding box center [1068, 410] width 114 height 18
